Goal: Transaction & Acquisition: Purchase product/service

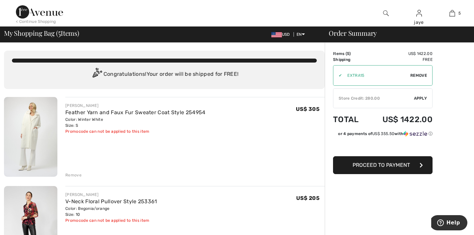
click at [416, 97] on span "Apply" at bounding box center [420, 98] width 13 height 6
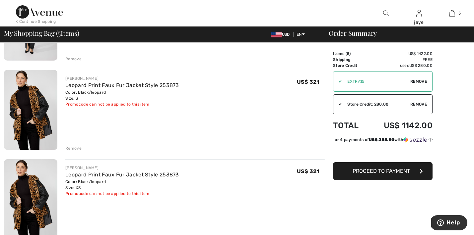
scroll to position [203, 0]
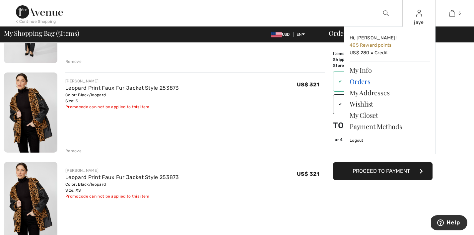
click at [366, 82] on link "Orders" at bounding box center [389, 81] width 80 height 11
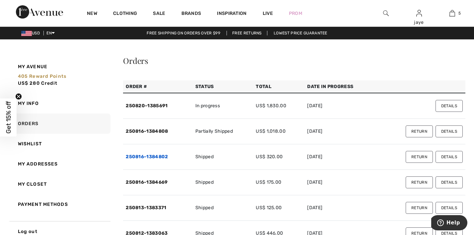
click at [162, 156] on link "250816-1384802" at bounding box center [147, 157] width 42 height 6
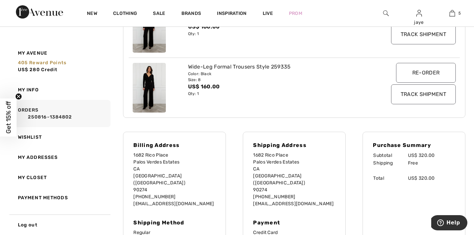
scroll to position [158, 0]
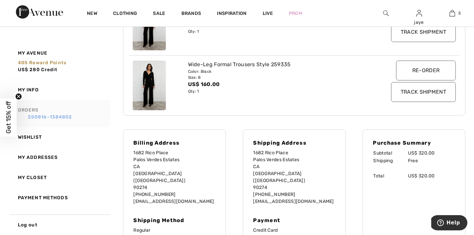
click at [67, 118] on link "250816-1384802" at bounding box center [63, 117] width 90 height 7
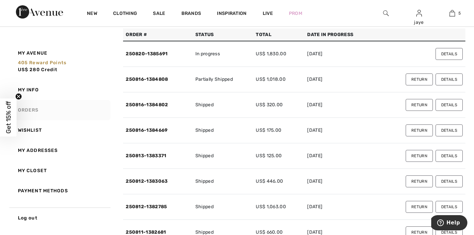
scroll to position [52, 0]
click at [162, 131] on link "250816-1384669" at bounding box center [147, 131] width 42 height 6
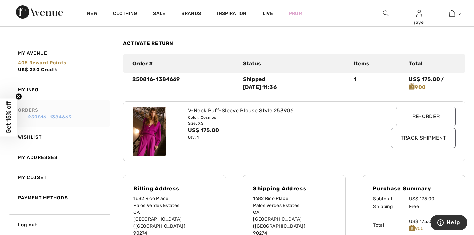
click at [69, 115] on link "250816-1384669" at bounding box center [63, 117] width 90 height 7
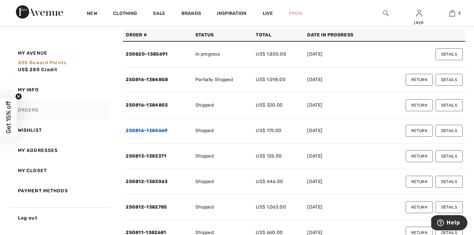
click at [166, 130] on link "250816-1384669" at bounding box center [147, 131] width 42 height 6
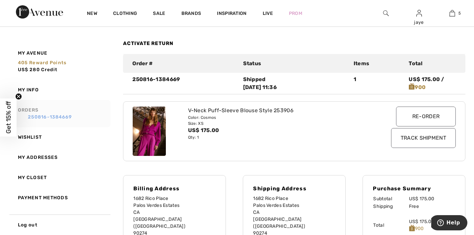
click at [63, 115] on link "250816-1384669" at bounding box center [63, 117] width 90 height 7
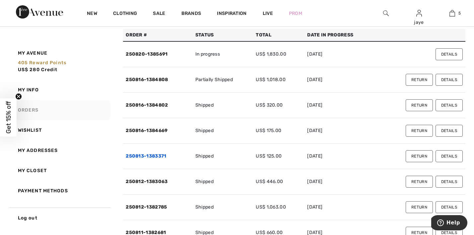
click at [160, 157] on link "250813-1383371" at bounding box center [146, 156] width 40 height 6
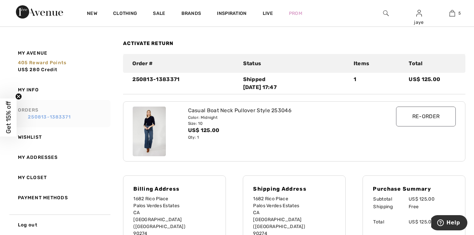
click at [70, 116] on link "250813-1383371" at bounding box center [63, 117] width 90 height 7
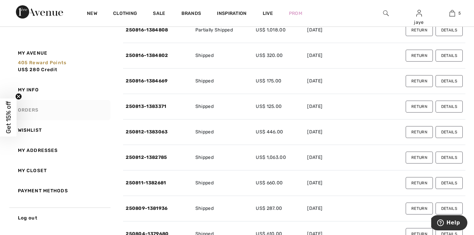
scroll to position [111, 0]
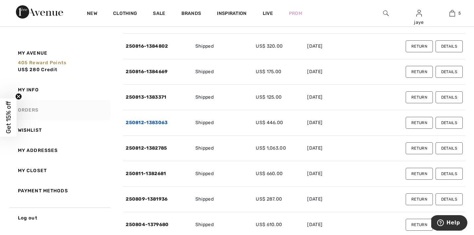
click at [163, 122] on link "250812-1383063" at bounding box center [147, 123] width 42 height 6
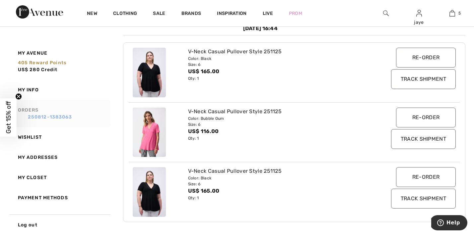
click at [67, 115] on link "250812-1383063" at bounding box center [63, 117] width 90 height 7
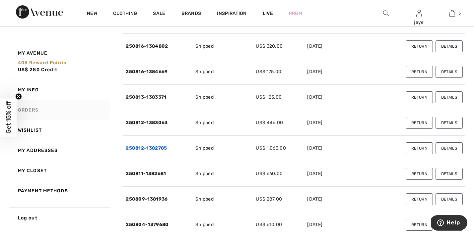
click at [152, 150] on link "250812-1382785" at bounding box center [146, 148] width 41 height 6
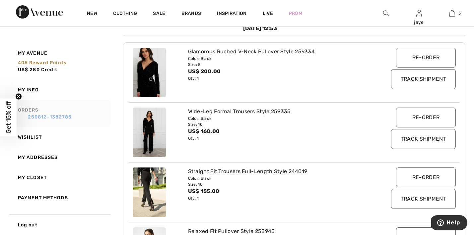
click at [72, 117] on link "250812-1382785" at bounding box center [63, 117] width 90 height 7
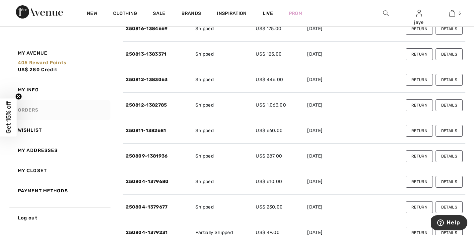
scroll to position [143, 0]
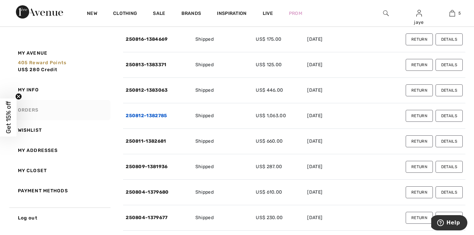
click at [160, 114] on link "250812-1382785" at bounding box center [146, 116] width 41 height 6
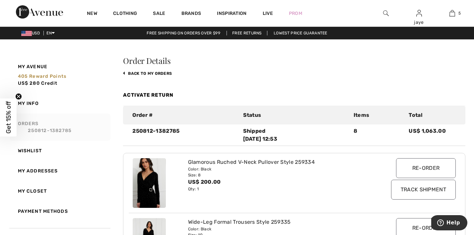
scroll to position [0, 0]
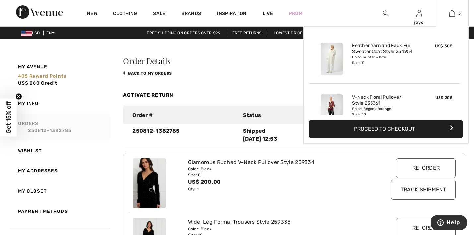
click at [384, 129] on button "Proceed to Checkout" at bounding box center [386, 129] width 154 height 18
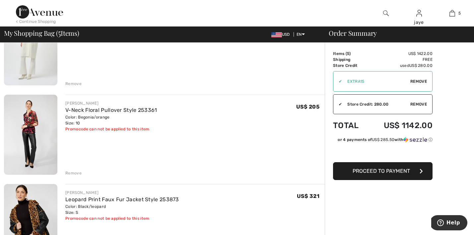
scroll to position [95, 0]
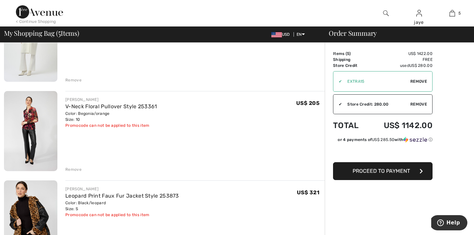
click at [73, 170] on div "Remove" at bounding box center [73, 170] width 16 height 6
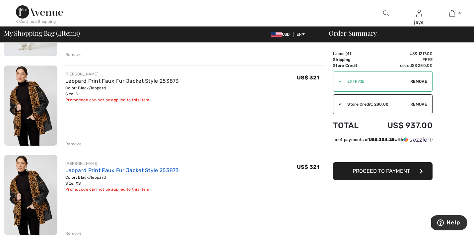
scroll to position [121, 0]
click at [78, 143] on div "Remove" at bounding box center [73, 144] width 16 height 6
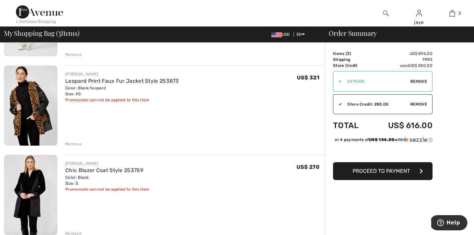
click at [425, 79] on span "Remove" at bounding box center [418, 82] width 17 height 6
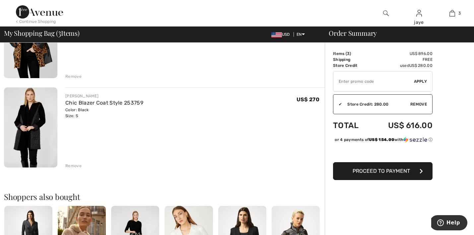
scroll to position [189, 0]
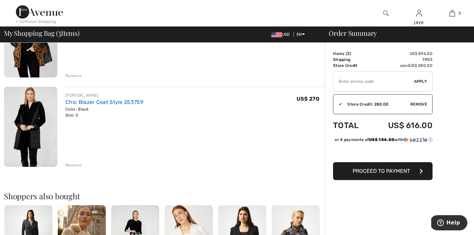
click at [93, 104] on link "Chic Blazer Coat Style 253759" at bounding box center [104, 102] width 78 height 6
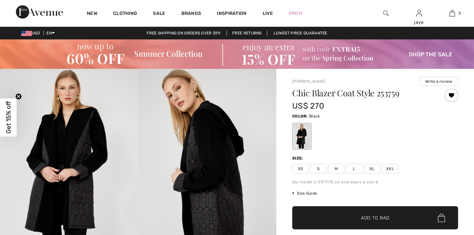
click at [202, 155] on img at bounding box center [207, 172] width 138 height 207
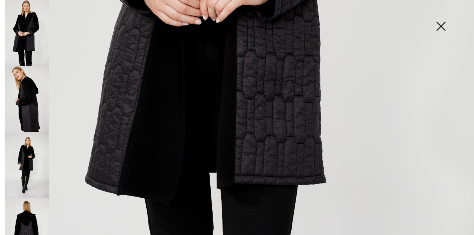
scroll to position [365, 0]
click at [23, 160] on img at bounding box center [27, 165] width 44 height 66
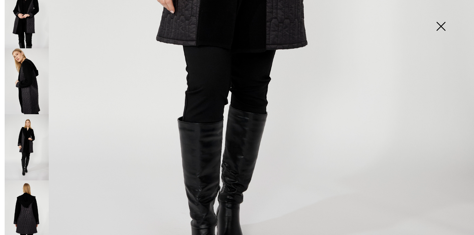
scroll to position [18, 0]
click at [29, 203] on img at bounding box center [27, 213] width 44 height 66
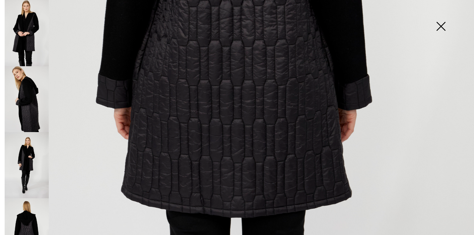
scroll to position [0, 0]
click at [29, 164] on img at bounding box center [27, 165] width 44 height 66
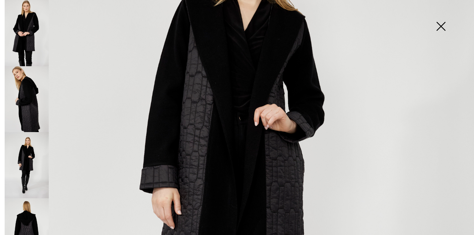
scroll to position [110, 0]
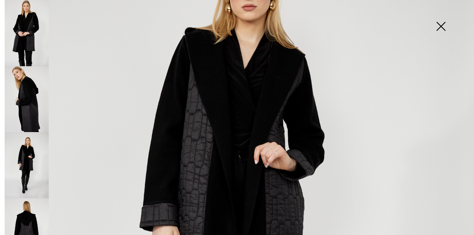
click at [439, 28] on img at bounding box center [440, 27] width 33 height 34
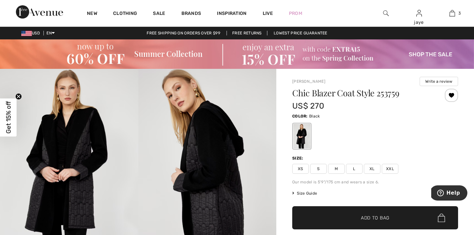
scroll to position [0, 0]
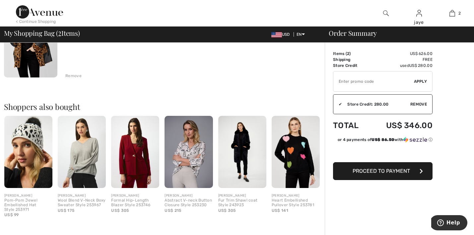
click at [242, 159] on img at bounding box center [242, 152] width 48 height 72
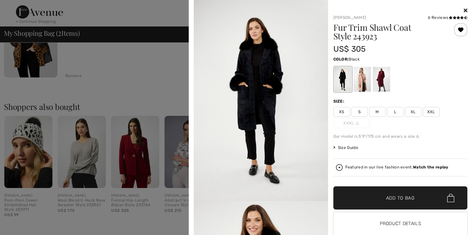
click at [465, 9] on icon at bounding box center [465, 10] width 4 height 5
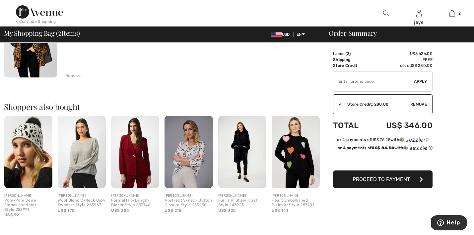
click at [346, 79] on input "TEXT" at bounding box center [373, 82] width 81 height 20
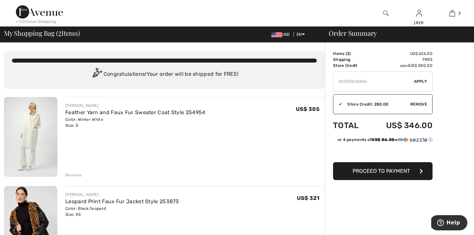
type input "GC005026566"
click at [419, 82] on span "Apply" at bounding box center [420, 82] width 13 height 6
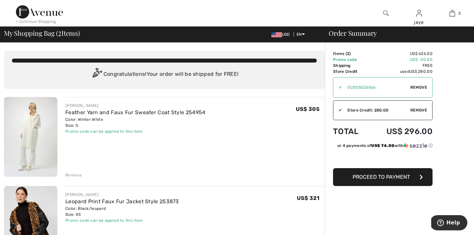
click at [386, 13] on img at bounding box center [386, 13] width 6 height 8
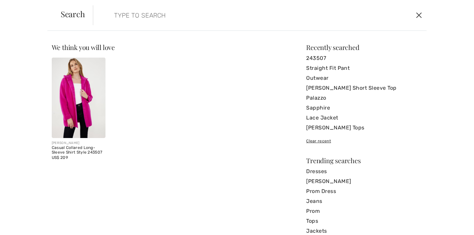
click at [421, 17] on button "Close" at bounding box center [419, 15] width 10 height 11
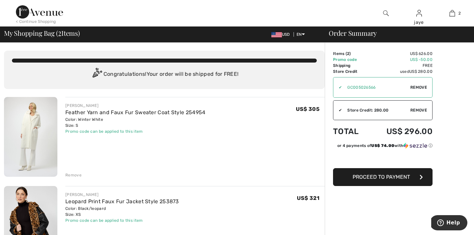
click at [385, 17] on img at bounding box center [386, 13] width 6 height 8
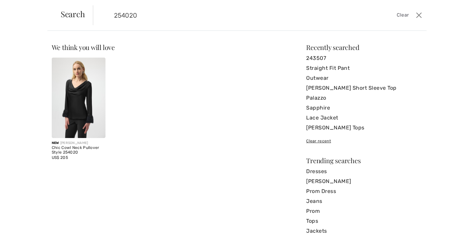
type input "254020"
click at [76, 101] on img at bounding box center [79, 98] width 54 height 81
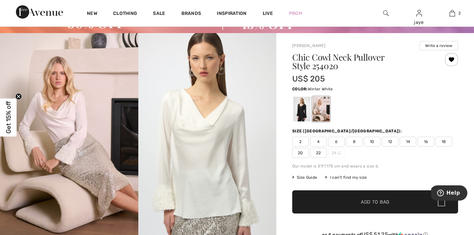
scroll to position [38, 0]
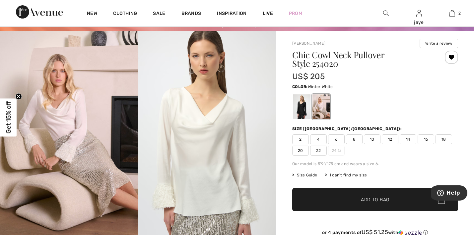
click at [355, 139] on span "8" at bounding box center [354, 140] width 17 height 10
click at [346, 201] on span "✔ Added to Bag" at bounding box center [365, 200] width 40 height 7
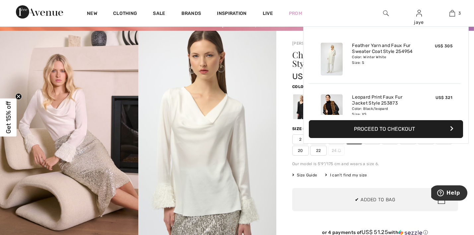
scroll to position [72, 0]
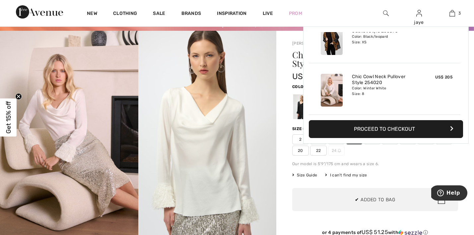
click at [299, 110] on div at bounding box center [301, 106] width 17 height 25
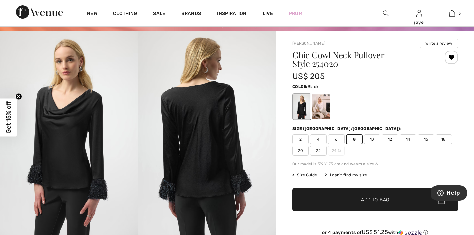
click at [299, 110] on div at bounding box center [301, 106] width 17 height 25
click at [339, 201] on span "✔ Added to Bag Add to Bag" at bounding box center [375, 199] width 166 height 23
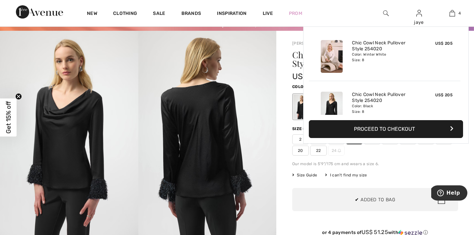
scroll to position [124, 0]
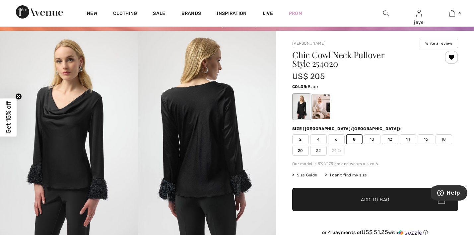
click at [339, 139] on span "6" at bounding box center [336, 140] width 17 height 10
click at [342, 200] on span "✔ Added to Bag Add to Bag" at bounding box center [375, 199] width 166 height 23
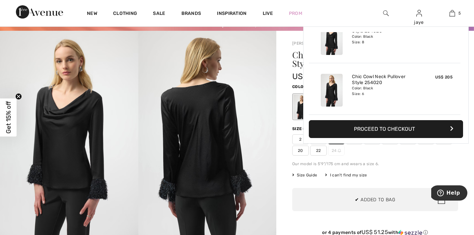
scroll to position [176, 0]
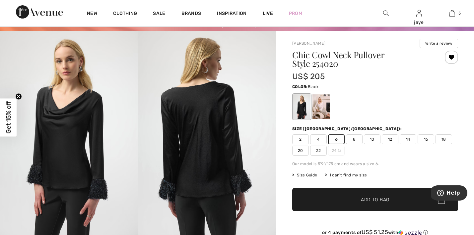
click at [300, 113] on div at bounding box center [301, 106] width 17 height 25
click at [325, 201] on span "✔ Added to Bag Add to Bag" at bounding box center [375, 199] width 166 height 23
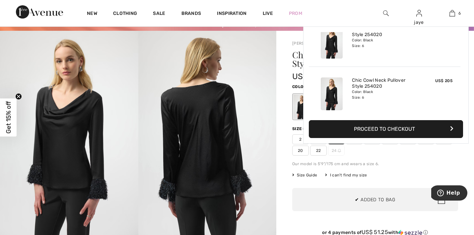
scroll to position [227, 0]
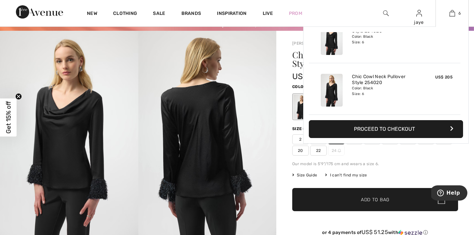
click at [411, 128] on button "Proceed to Checkout" at bounding box center [386, 129] width 154 height 18
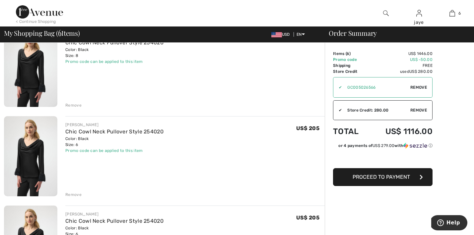
scroll to position [341, 0]
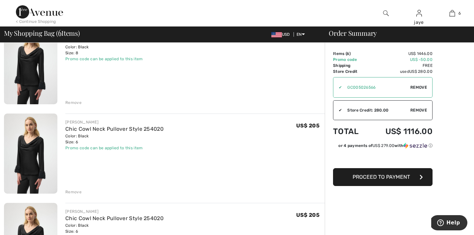
click at [78, 192] on div "Remove" at bounding box center [73, 192] width 16 height 6
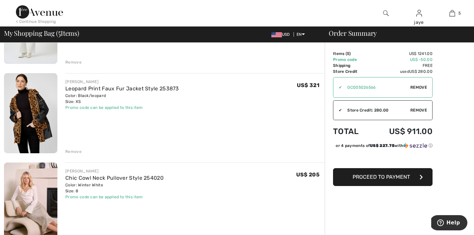
scroll to position [112, 0]
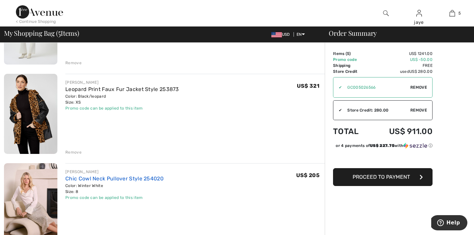
click at [150, 179] on link "Chic Cowl Neck Pullover Style 254020" at bounding box center [114, 179] width 98 height 6
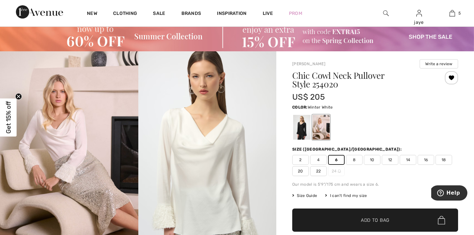
scroll to position [19, 0]
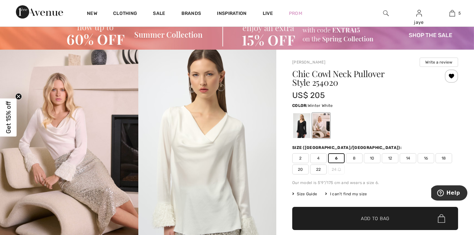
click at [335, 219] on span "✔ Added to Bag Add to Bag" at bounding box center [375, 218] width 166 height 23
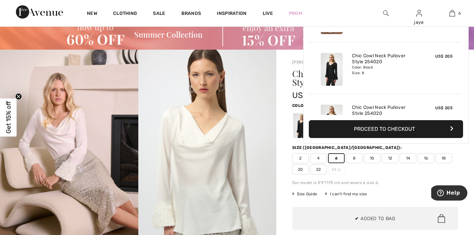
scroll to position [227, 0]
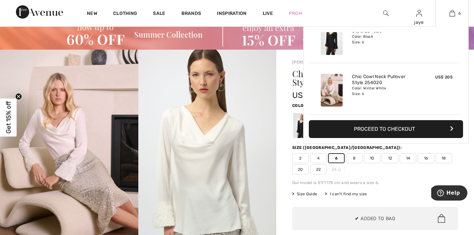
click at [392, 130] on button "Proceed to Checkout" at bounding box center [386, 129] width 154 height 18
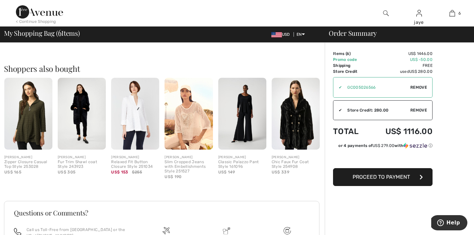
scroll to position [585, 0]
click at [370, 178] on span "Proceed to Payment" at bounding box center [380, 177] width 57 height 6
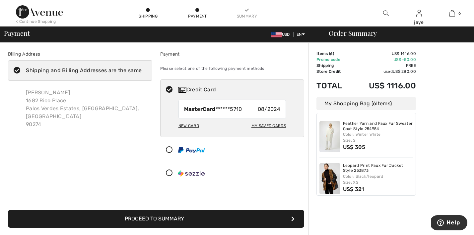
click at [212, 217] on button "Proceed to Summary" at bounding box center [156, 219] width 296 height 18
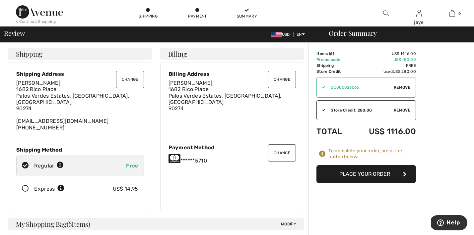
click at [362, 177] on button "Place Your Order" at bounding box center [365, 174] width 99 height 18
